Goal: Book appointment/travel/reservation

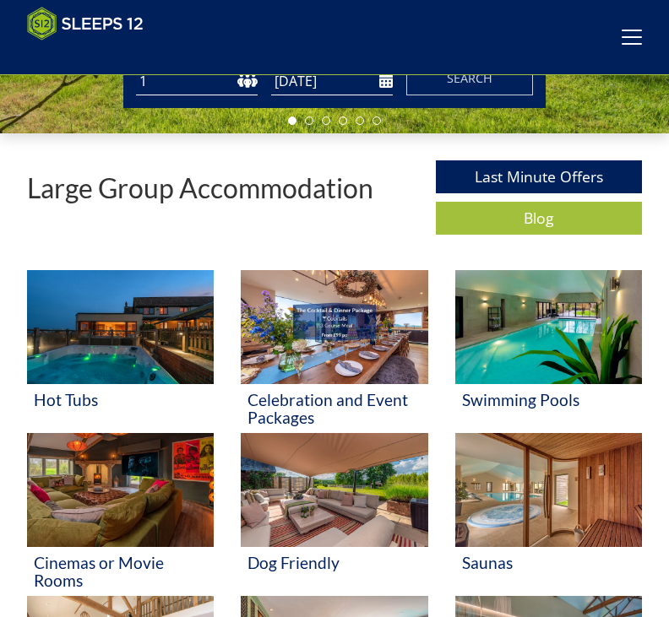
scroll to position [355, 0]
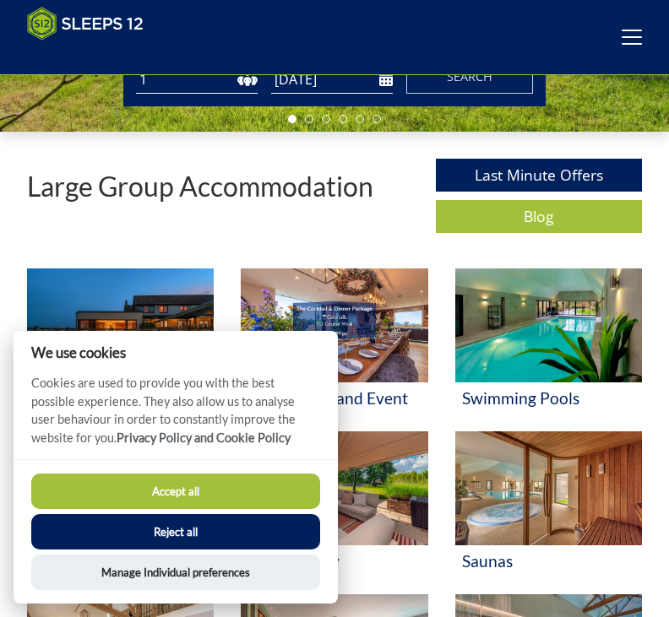
click at [237, 509] on button "Accept all" at bounding box center [175, 491] width 289 height 35
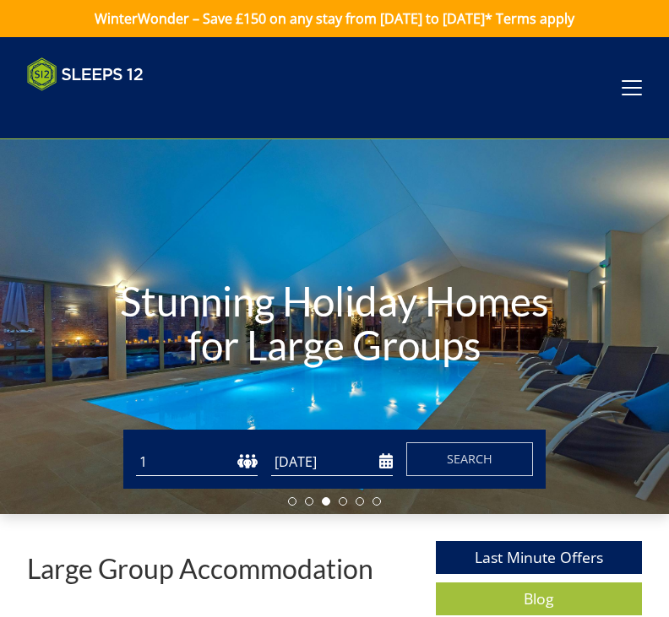
click at [600, 89] on div "Search Menu Properties My Booking Contact Us [PHONE_NUMBER] Search Check Availa…" at bounding box center [334, 87] width 669 height 61
click at [617, 91] on div "Search Menu Properties My Booking Contact Us [PHONE_NUMBER] Search Check Availa…" at bounding box center [334, 87] width 669 height 61
click at [638, 93] on span at bounding box center [631, 87] width 20 height 15
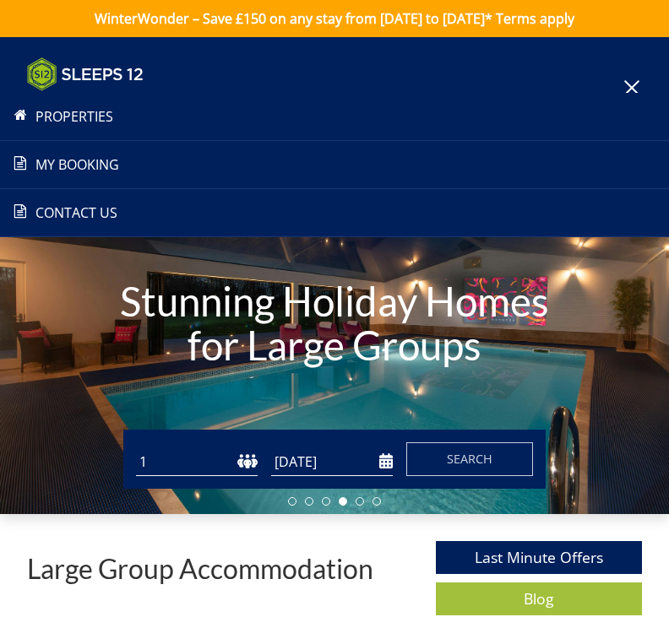
click at [112, 122] on link "Properties" at bounding box center [334, 116] width 669 height 20
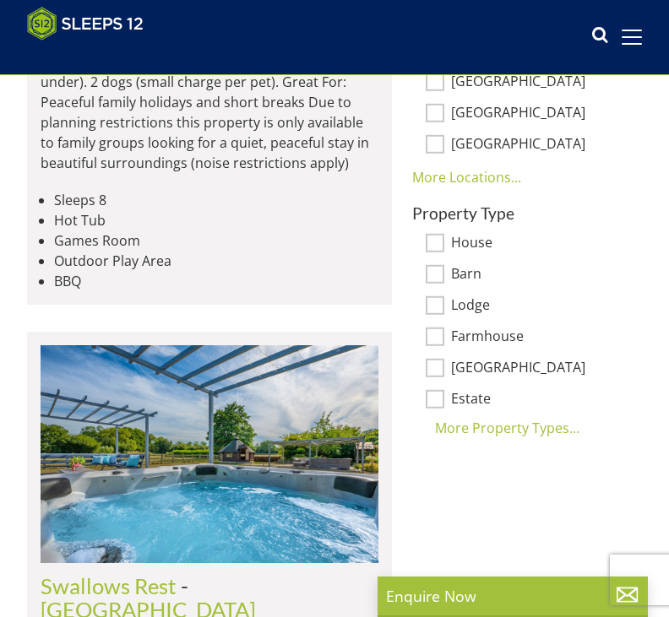
scroll to position [1021, 0]
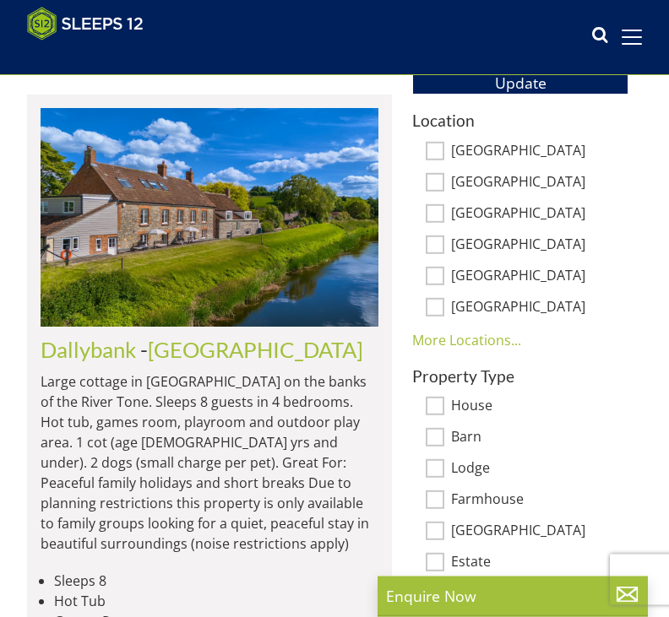
click at [441, 187] on input "[GEOGRAPHIC_DATA]" at bounding box center [434, 182] width 19 height 19
checkbox input "true"
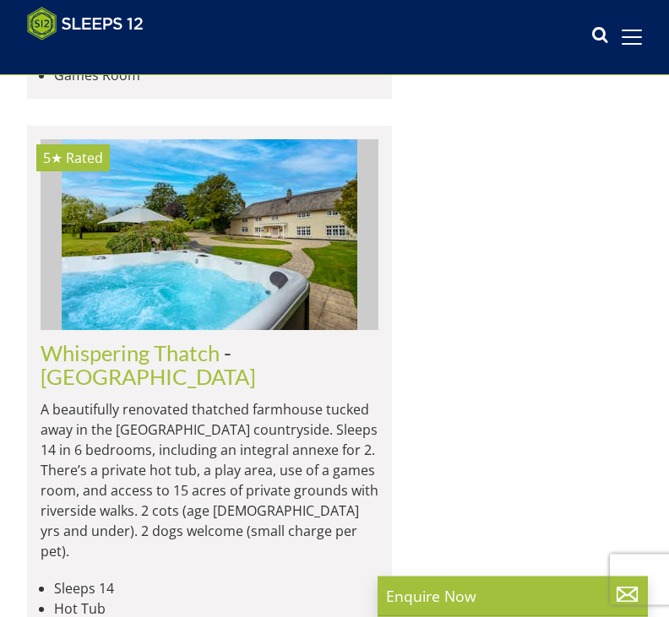
scroll to position [3918, 0]
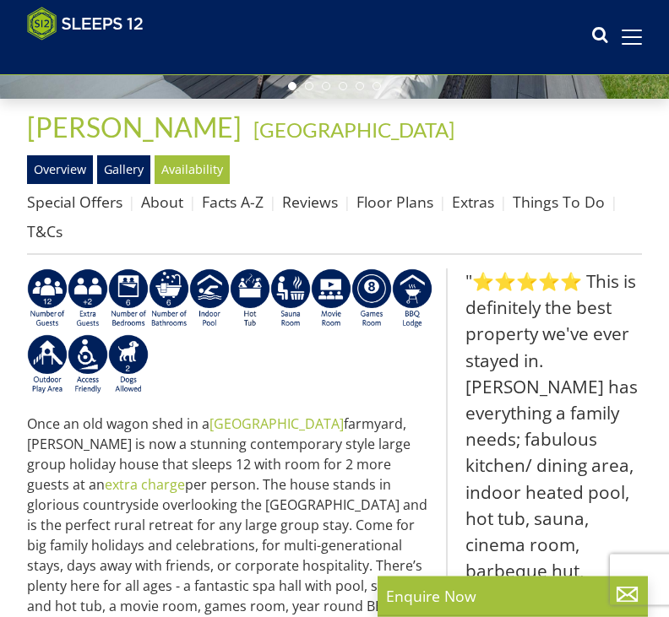
scroll to position [389, 0]
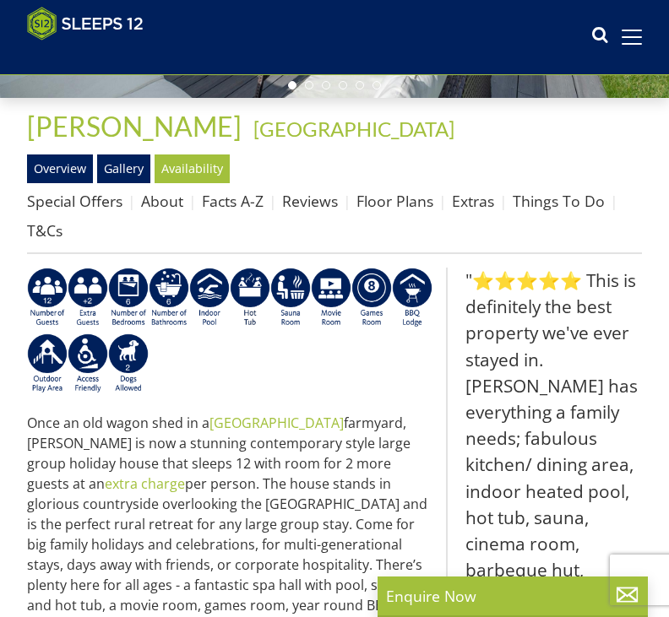
click at [113, 168] on link "Gallery" at bounding box center [123, 168] width 53 height 29
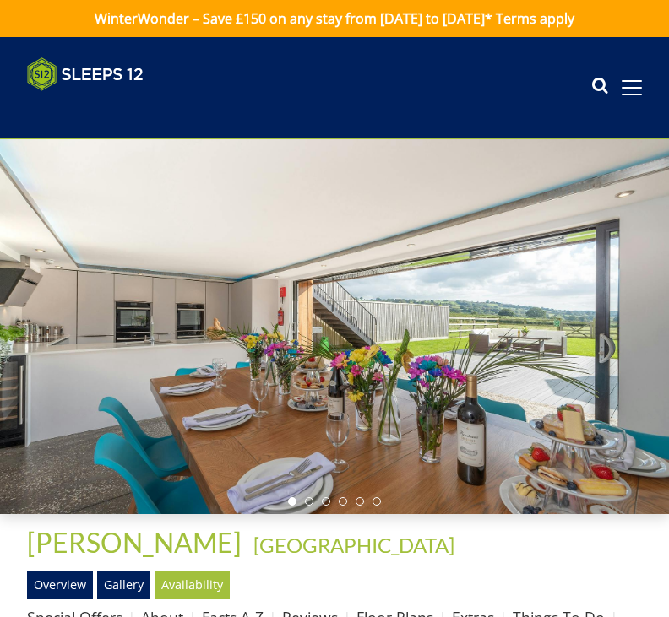
click at [614, 360] on div at bounding box center [334, 326] width 669 height 375
click at [607, 349] on div at bounding box center [334, 326] width 669 height 375
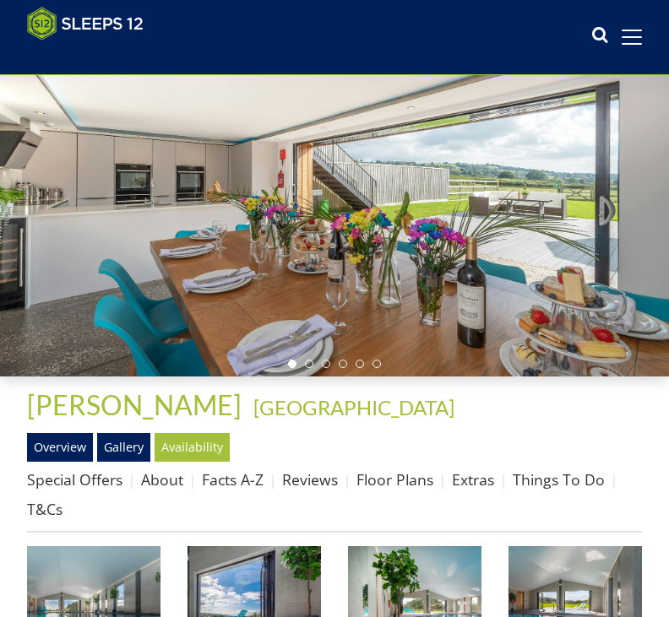
scroll to position [98, 0]
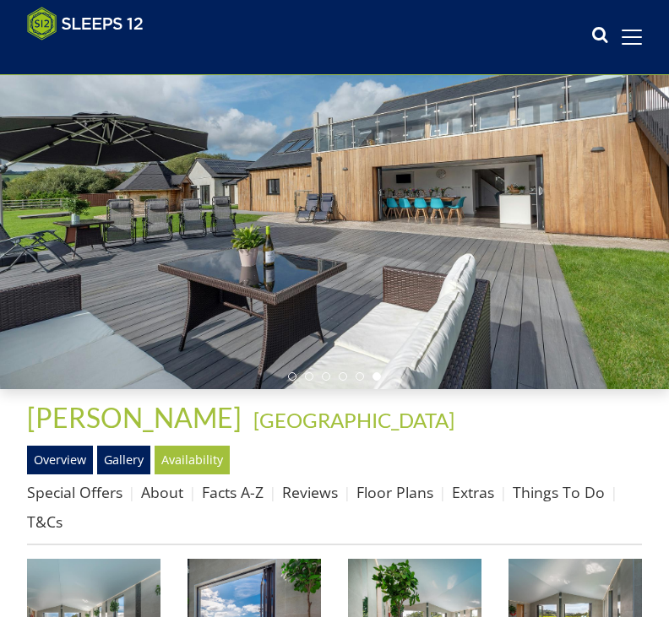
click at [378, 500] on link "Floor Plans" at bounding box center [394, 492] width 77 height 20
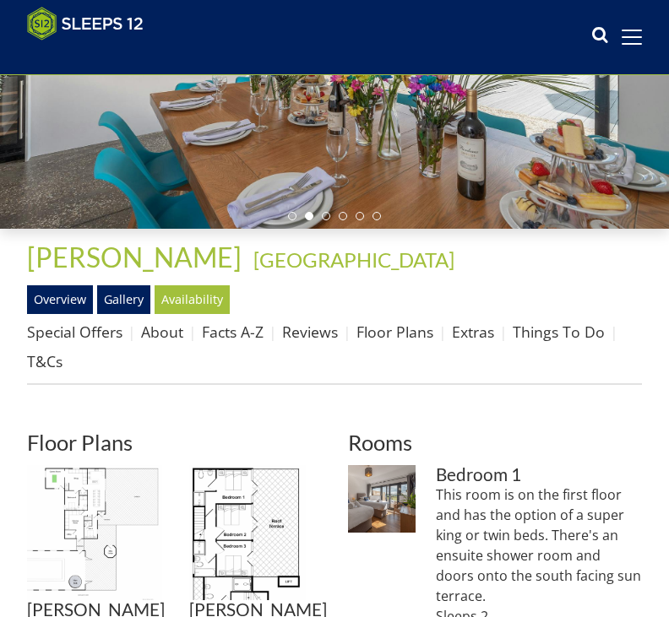
scroll to position [253, 0]
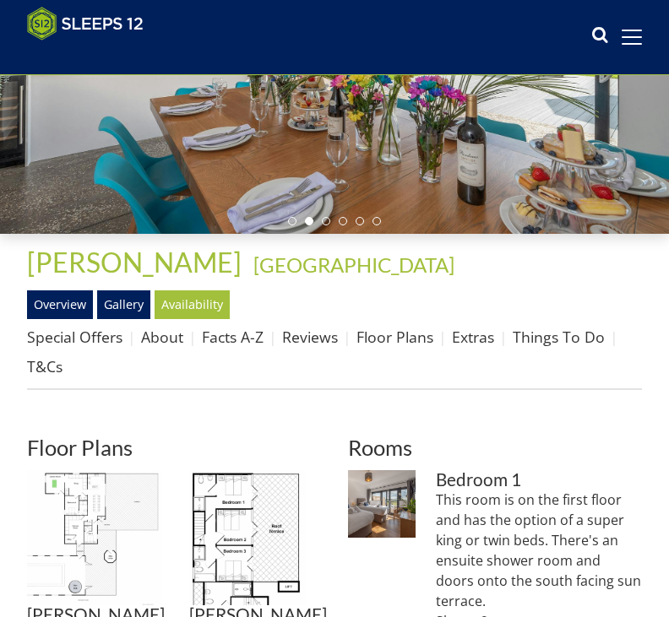
click at [105, 504] on img at bounding box center [94, 537] width 135 height 135
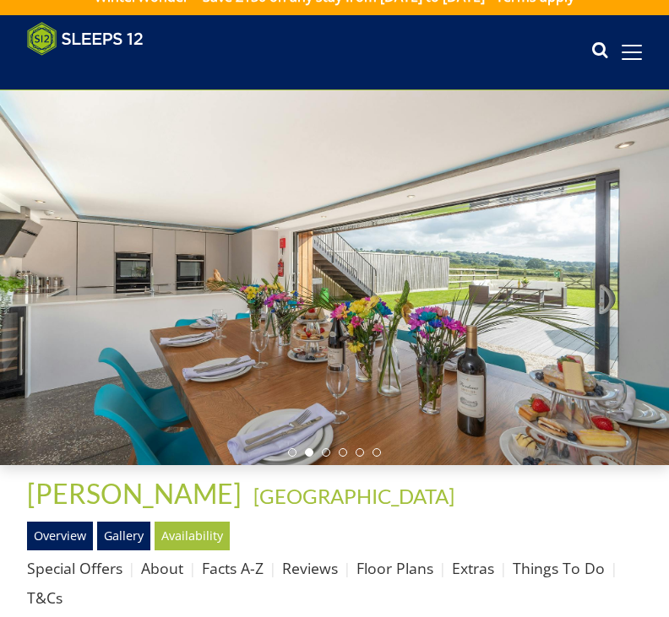
scroll to position [0, 0]
